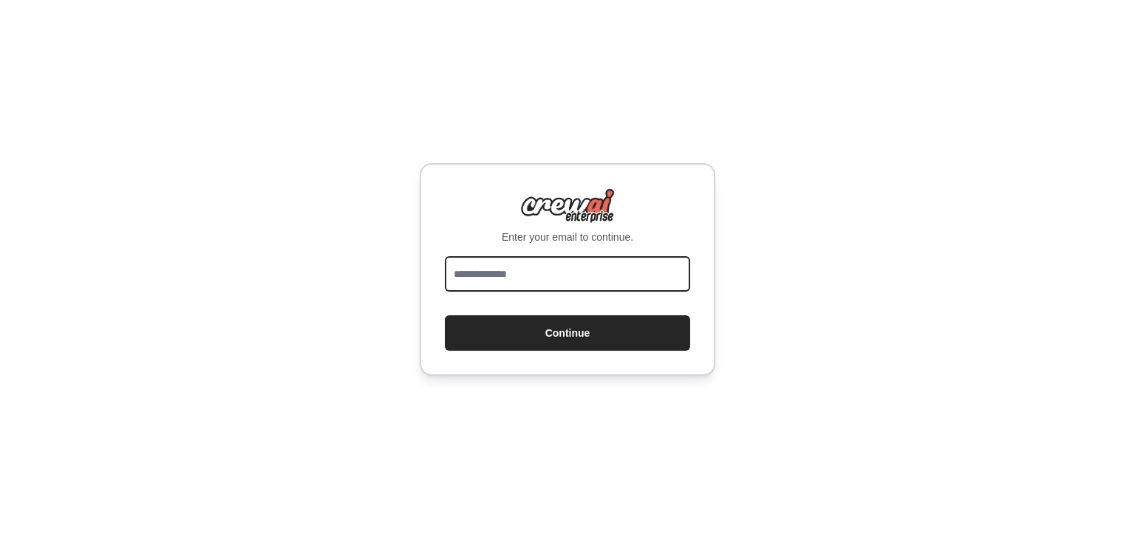
click at [568, 272] on input "email" at bounding box center [567, 273] width 245 height 35
type input "**********"
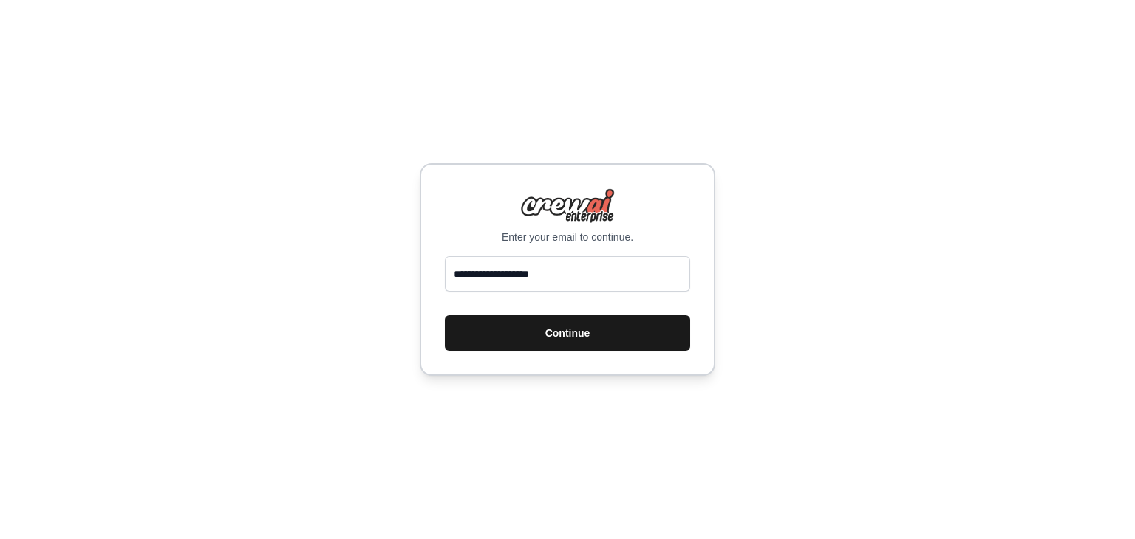
click at [567, 335] on button "Continue" at bounding box center [567, 333] width 245 height 35
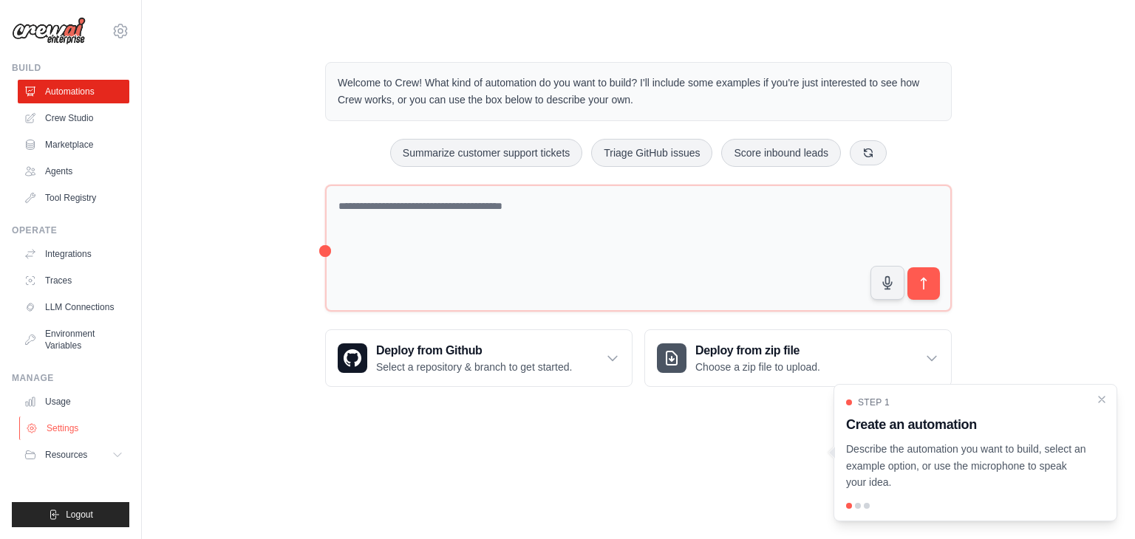
click at [73, 429] on link "Settings" at bounding box center [75, 429] width 112 height 24
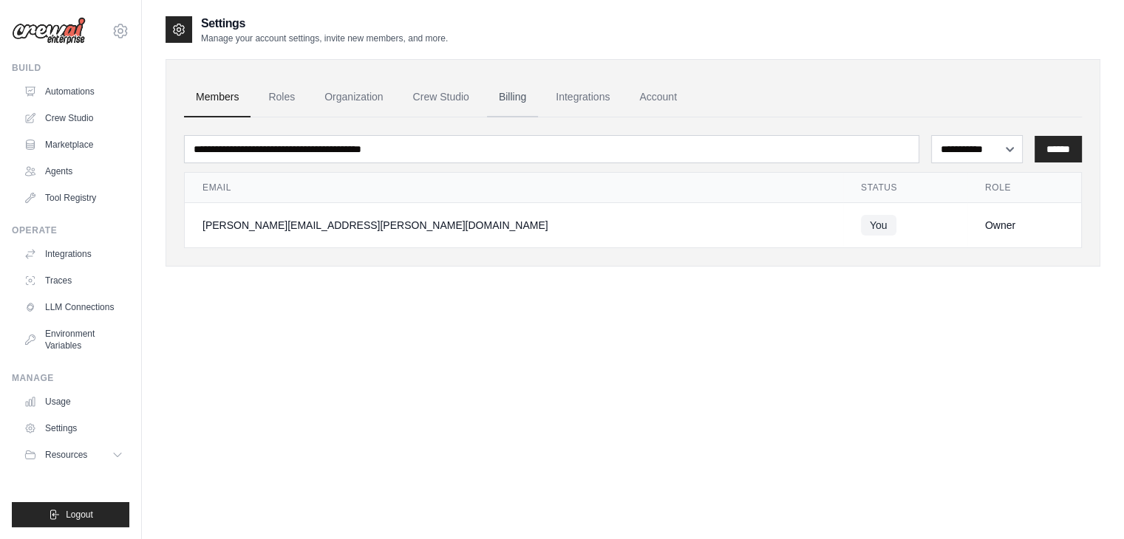
click at [523, 98] on link "Billing" at bounding box center [512, 98] width 51 height 40
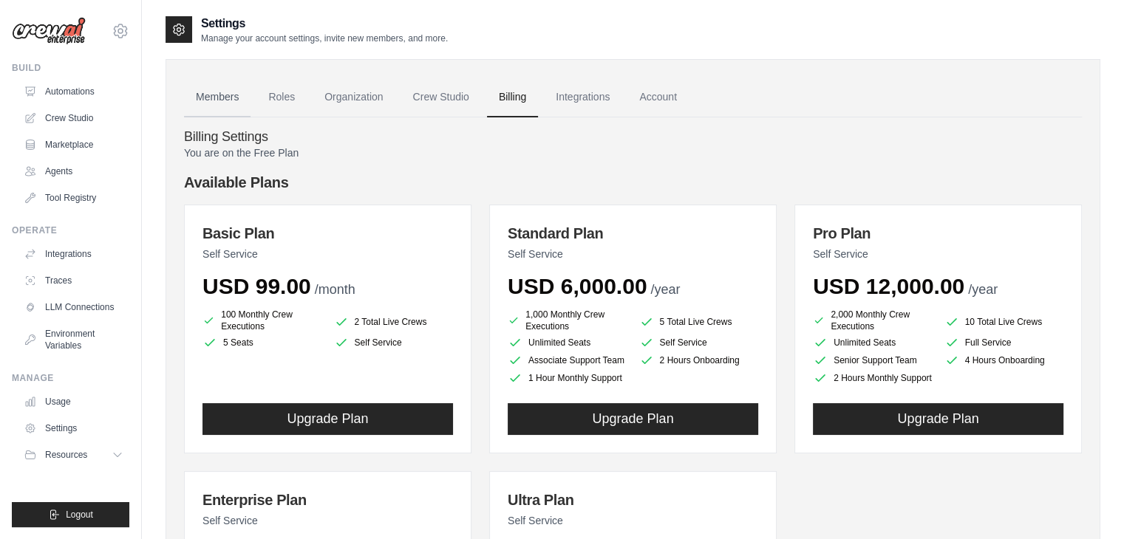
click at [239, 100] on link "Members" at bounding box center [217, 98] width 67 height 40
